Goal: Find specific page/section: Find specific page/section

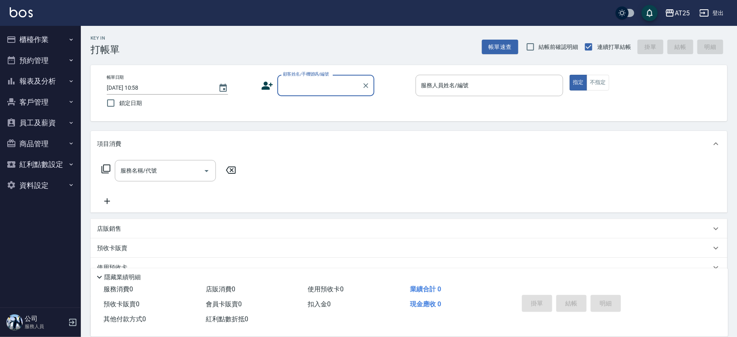
click at [30, 42] on button "櫃檯作業" at bounding box center [40, 39] width 74 height 21
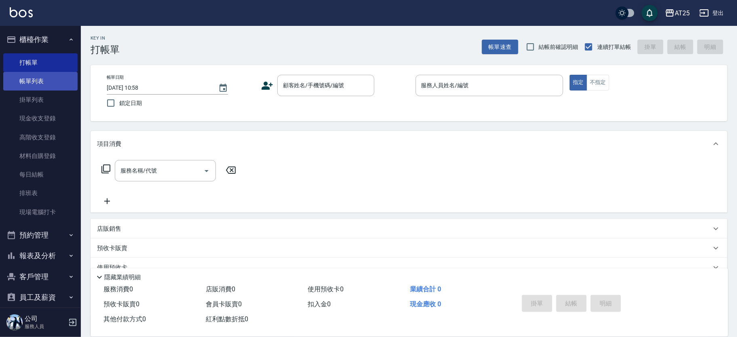
click at [51, 84] on link "帳單列表" at bounding box center [40, 81] width 74 height 19
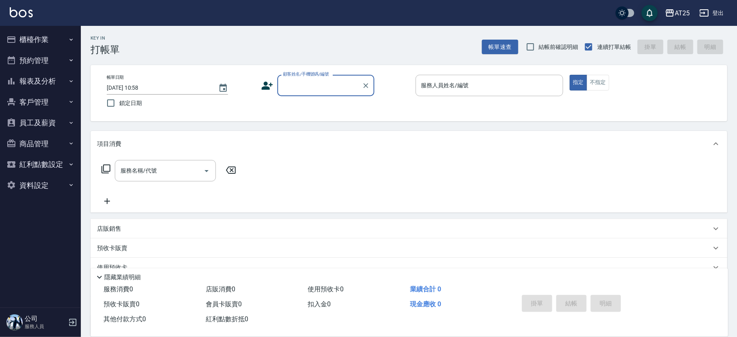
click at [58, 38] on button "櫃檯作業" at bounding box center [40, 39] width 74 height 21
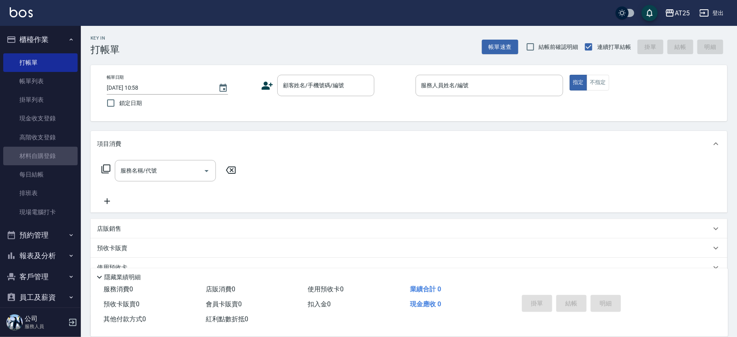
drag, startPoint x: 44, startPoint y: 149, endPoint x: 99, endPoint y: 8, distance: 151.0
click at [44, 149] on link "材料自購登錄" at bounding box center [40, 156] width 74 height 19
